Goal: Transaction & Acquisition: Purchase product/service

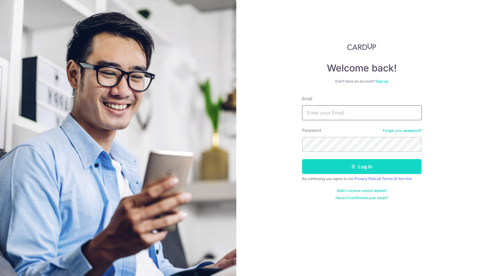
type input "esplanation@gmail.com"
click at [342, 169] on button "Log in" at bounding box center [361, 166] width 119 height 15
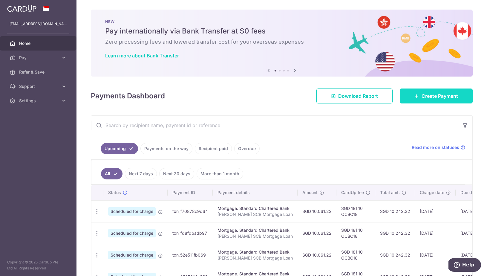
click at [441, 100] on link "Create Payment" at bounding box center [436, 95] width 73 height 15
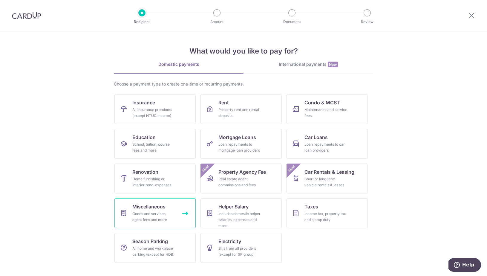
click at [169, 213] on div "Goods and services, agent fees and more" at bounding box center [153, 217] width 43 height 12
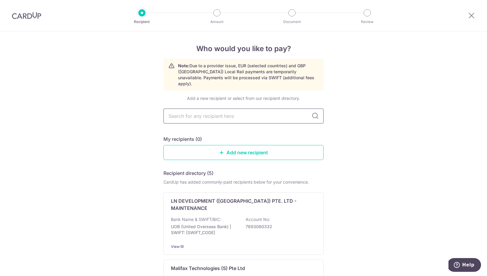
click at [260, 113] on input "text" at bounding box center [243, 115] width 160 height 15
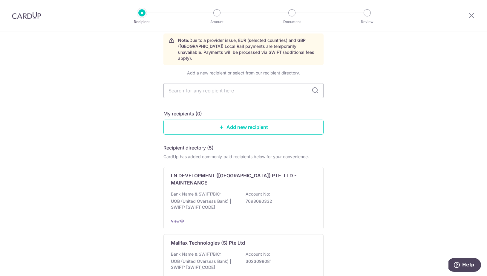
scroll to position [25, 0]
click at [218, 120] on link "Add new recipient" at bounding box center [243, 127] width 160 height 15
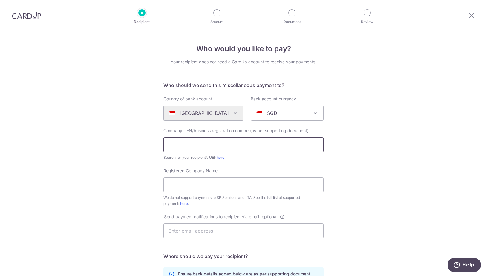
click at [195, 145] on input "text" at bounding box center [243, 144] width 160 height 15
paste input "M200760395"
click at [201, 185] on input "Registered Company Name" at bounding box center [243, 184] width 160 height 15
click at [220, 159] on link "here" at bounding box center [221, 157] width 8 height 4
click at [205, 145] on input "M200760395" at bounding box center [243, 144] width 160 height 15
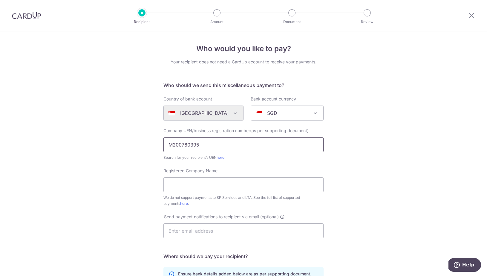
drag, startPoint x: 211, startPoint y: 146, endPoint x: 158, endPoint y: 146, distance: 53.5
click at [158, 146] on div "Who would you like to pay? Your recipient does not need a CardUp account to rec…" at bounding box center [243, 216] width 487 height 370
paste input "198701114K"
type input "198701114K"
click at [366, 194] on div "Who would you like to pay? Your recipient does not need a CardUp account to rec…" at bounding box center [243, 216] width 487 height 370
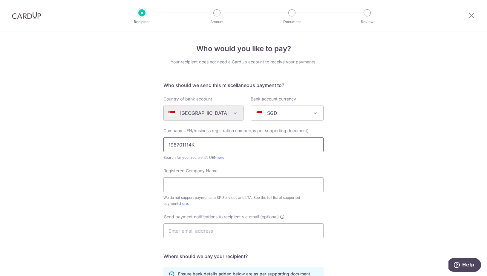
drag, startPoint x: 208, startPoint y: 142, endPoint x: 92, endPoint y: 142, distance: 115.6
click at [92, 142] on div "Who would you like to pay? Your recipient does not need a CardUp account to rec…" at bounding box center [243, 216] width 487 height 370
paste input "M200760395"
type input "M200760395"
click at [194, 185] on input "Registered Company Name" at bounding box center [243, 184] width 160 height 15
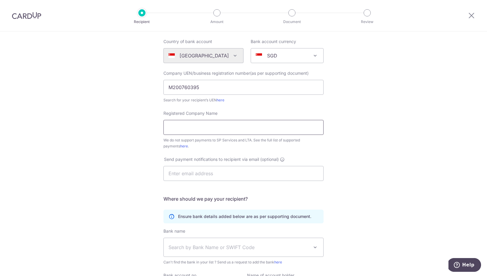
scroll to position [58, 0]
type input "Designshop Pte Ltd"
click at [210, 174] on input "text" at bounding box center [243, 172] width 160 height 15
click at [369, 179] on div "Who would you like to pay? Your recipient does not need a CardUp account to rec…" at bounding box center [243, 158] width 487 height 370
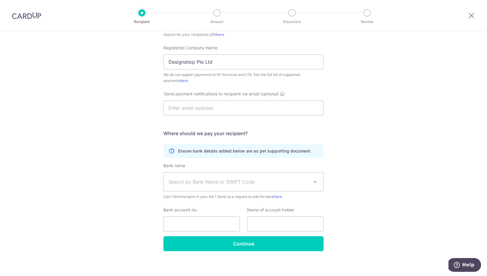
scroll to position [126, 0]
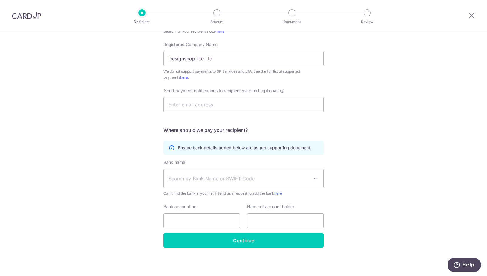
click at [316, 178] on span at bounding box center [314, 178] width 7 height 7
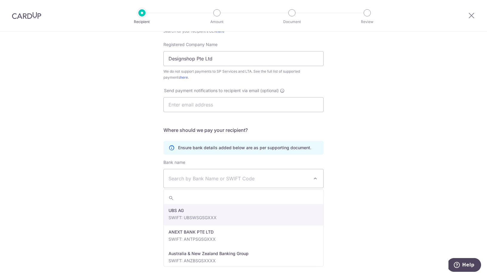
click at [365, 170] on div "Who would you like to pay? Your recipient does not need a CardUp account to rec…" at bounding box center [243, 90] width 487 height 370
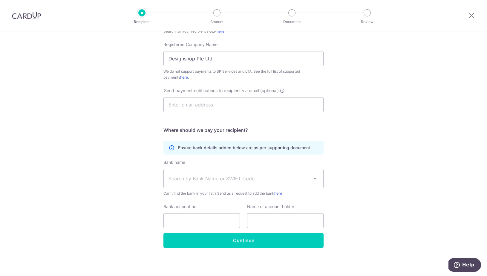
click at [232, 177] on span "Search by Bank Name or SWIFT Code" at bounding box center [238, 178] width 140 height 7
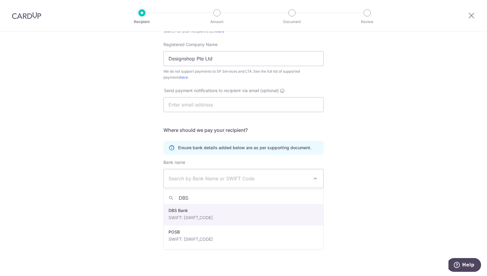
type input "DBS"
select select "6"
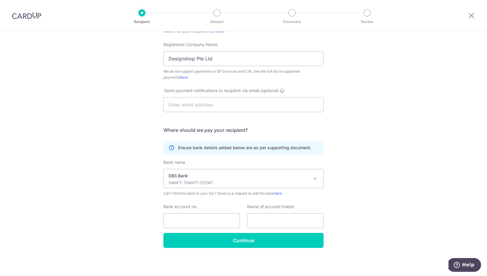
click at [354, 179] on div "Who would you like to pay? Your recipient does not need a CardUp account to rec…" at bounding box center [243, 90] width 487 height 370
click at [202, 226] on input "Bank account no." at bounding box center [201, 220] width 76 height 15
paste input "072-039836-0 072-039836-0"
type input "072-039836-0 072-039836-0"
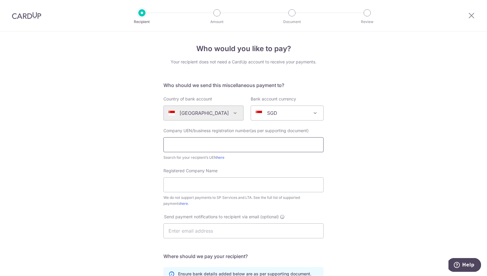
click at [203, 146] on input "text" at bounding box center [243, 144] width 160 height 15
type input "M200760395"
click at [205, 188] on input "Registered Company Name" at bounding box center [243, 184] width 160 height 15
type input "Designshop Pte Ltd"
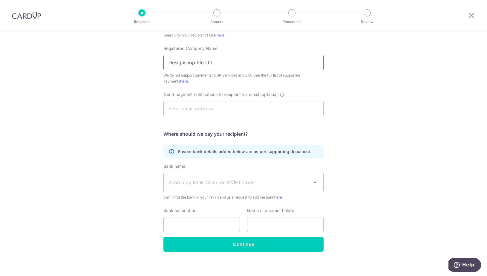
scroll to position [126, 0]
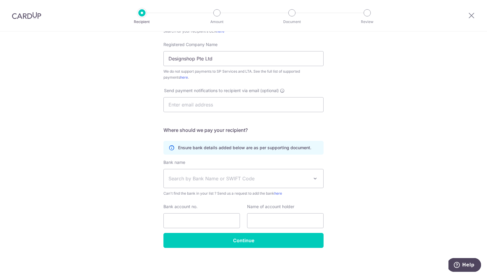
click at [214, 180] on span "Search by Bank Name or SWIFT Code" at bounding box center [238, 178] width 140 height 7
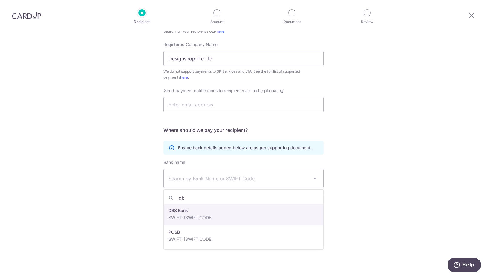
type input "db"
select select "6"
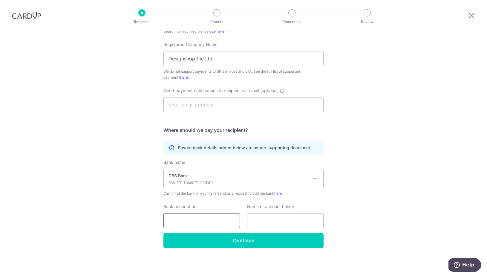
click at [190, 225] on input "Bank account no." at bounding box center [201, 220] width 76 height 15
type input "0720398360"
click at [274, 220] on input "text" at bounding box center [285, 220] width 76 height 15
type input "Designshop Pte Ltd"
click at [358, 162] on div "Who would you like to pay? Your recipient does not need a CardUp account to rec…" at bounding box center [243, 90] width 487 height 370
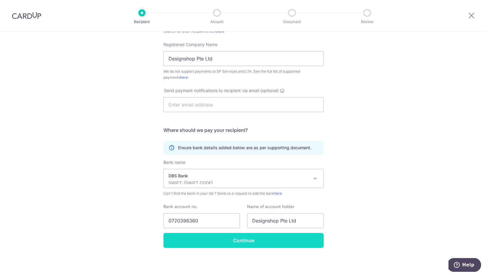
click at [261, 235] on input "Continue" at bounding box center [243, 240] width 160 height 15
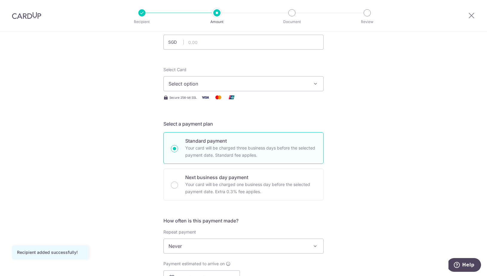
scroll to position [47, 0]
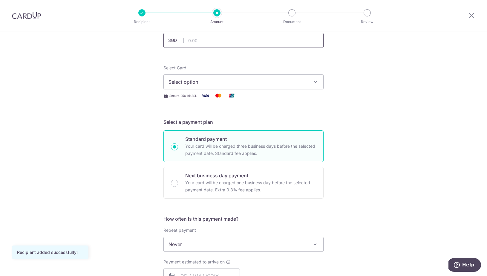
click at [292, 39] on input "text" at bounding box center [243, 40] width 160 height 15
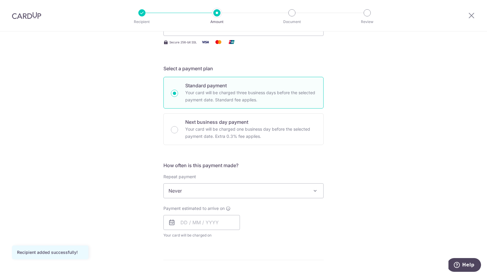
scroll to position [0, 0]
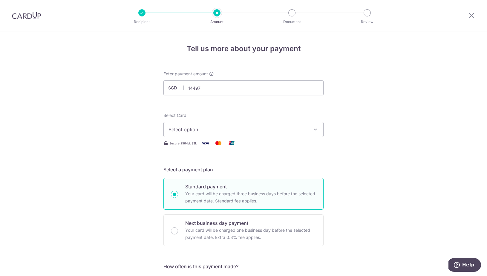
type input "14,497.00"
click at [246, 130] on span "Select option" at bounding box center [237, 129] width 139 height 7
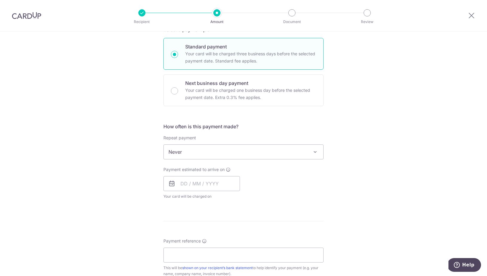
scroll to position [164, 0]
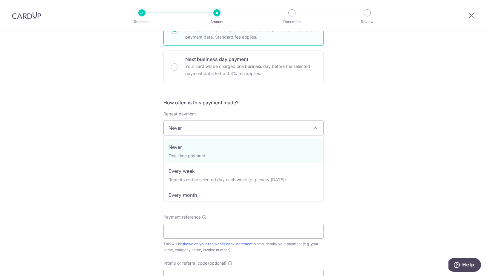
click at [202, 129] on span "Never" at bounding box center [243, 128] width 159 height 14
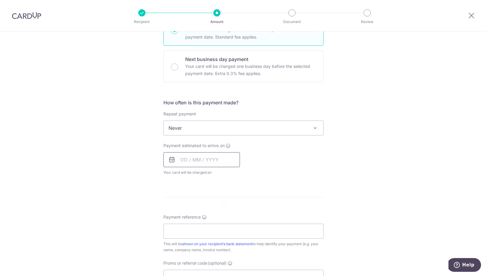
click at [184, 157] on input "text" at bounding box center [201, 159] width 76 height 15
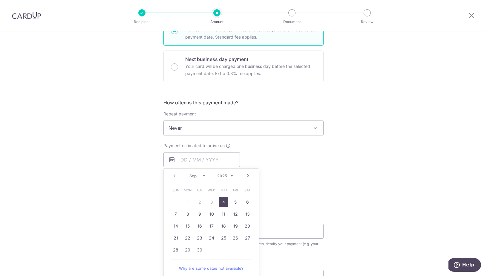
click at [226, 203] on link "4" at bounding box center [224, 202] width 10 height 10
type input "[DATE]"
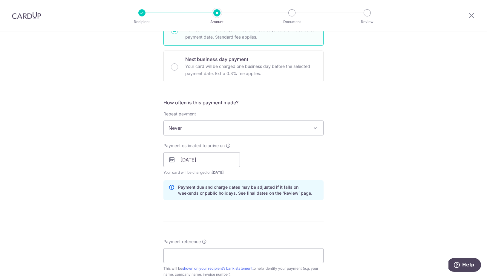
click at [362, 190] on div "Tell us more about your payment Enter payment amount SGD 14,497.00 14497.00 Rec…" at bounding box center [243, 150] width 487 height 565
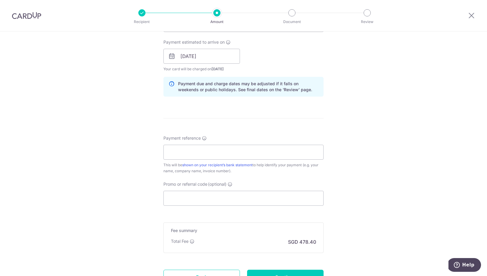
scroll to position [274, 0]
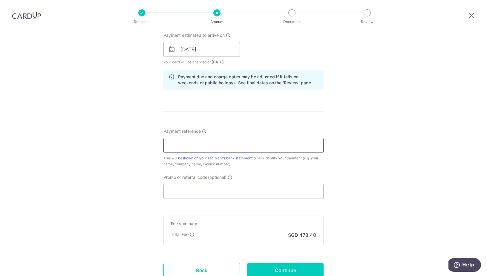
click at [278, 145] on input "Payment reference" at bounding box center [243, 145] width 160 height 15
click at [387, 140] on div "Tell us more about your payment Enter payment amount SGD 14,497.00 14497.00 Rec…" at bounding box center [243, 39] width 487 height 565
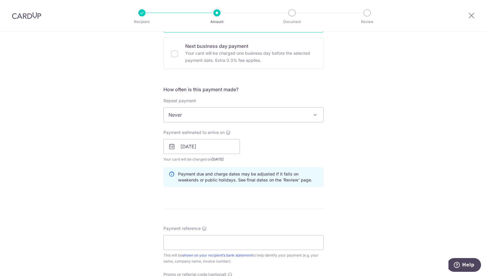
scroll to position [177, 0]
click at [192, 241] on input "Payment reference" at bounding box center [243, 241] width 160 height 15
paste input "202547/41GD/250829"
type input "202547/41GD/250829"
click at [351, 217] on div "Tell us more about your payment Enter payment amount SGD 14,497.00 14497.00 Rec…" at bounding box center [243, 136] width 487 height 565
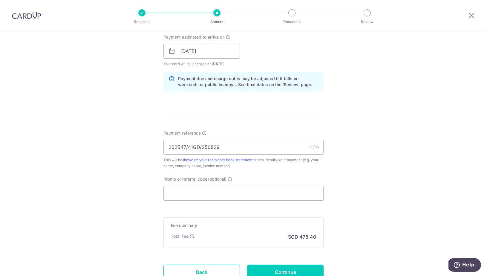
scroll to position [279, 0]
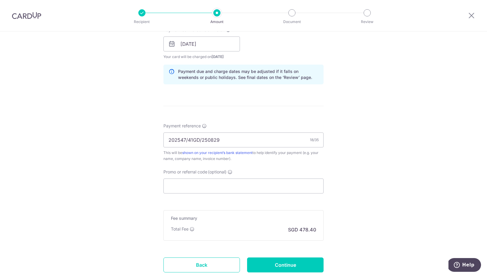
click at [369, 176] on div "Tell us more about your payment Enter payment amount SGD 14,497.00 14497.00 Rec…" at bounding box center [243, 34] width 487 height 565
click at [296, 181] on input "Promo or referral code (optional)" at bounding box center [243, 185] width 160 height 15
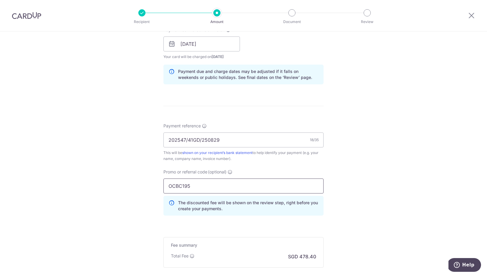
type input "OCBC195"
click at [368, 184] on div "Tell us more about your payment Enter payment amount SGD 14,497.00 14497.00 Rec…" at bounding box center [243, 48] width 487 height 592
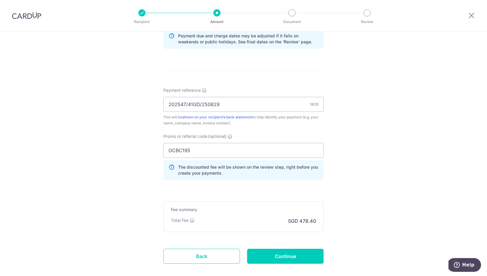
scroll to position [320, 0]
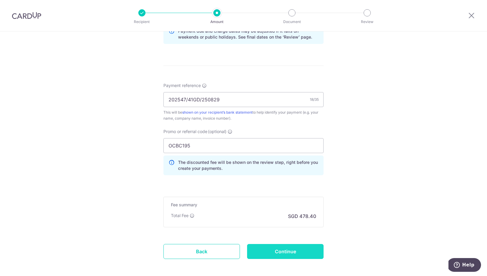
click at [291, 252] on input "Continue" at bounding box center [285, 251] width 76 height 15
type input "Create Schedule"
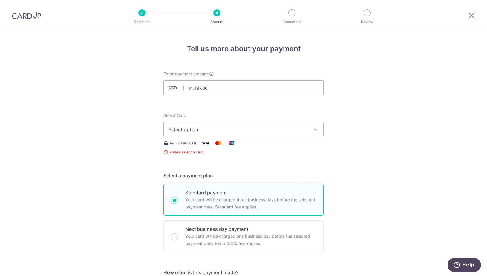
click at [284, 130] on span "Select option" at bounding box center [237, 129] width 139 height 7
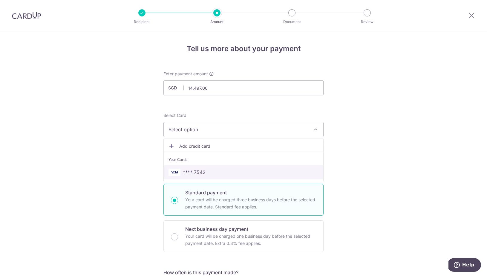
click at [253, 170] on span "**** 7542" at bounding box center [243, 171] width 150 height 7
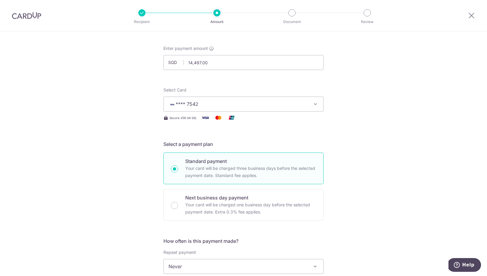
scroll to position [25, 0]
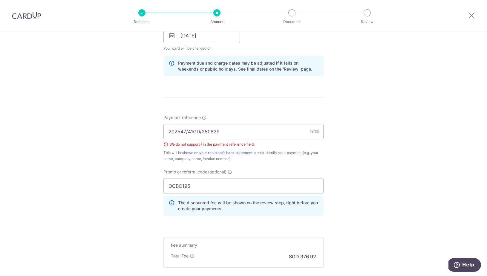
scroll to position [356, 0]
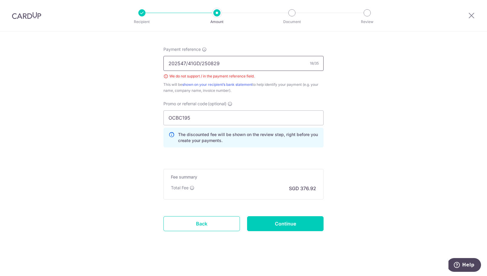
click at [188, 63] on input "202547/41GD/250829" at bounding box center [243, 63] width 160 height 15
click at [202, 63] on input "202547-41GD/250829" at bounding box center [243, 63] width 160 height 15
type input "202547-41GD-250829"
click at [274, 217] on input "Continue" at bounding box center [285, 223] width 76 height 15
type input "Create Schedule"
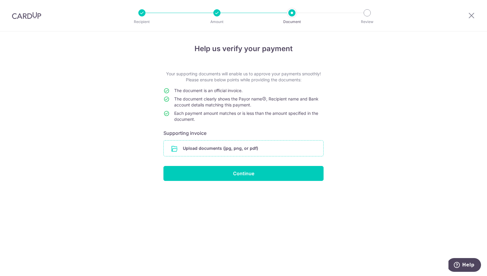
click at [232, 148] on input "file" at bounding box center [243, 148] width 159 height 16
click at [223, 145] on input "file" at bounding box center [243, 148] width 159 height 16
click at [223, 146] on input "file" at bounding box center [243, 148] width 159 height 16
click at [219, 147] on input "file" at bounding box center [243, 148] width 159 height 16
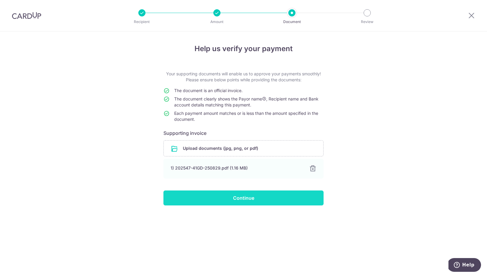
click at [243, 199] on input "Continue" at bounding box center [243, 197] width 160 height 15
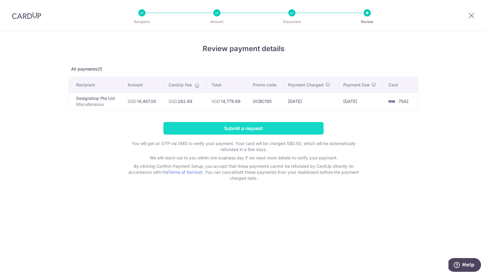
click at [304, 132] on input "Submit a request" at bounding box center [243, 128] width 160 height 13
